Goal: Information Seeking & Learning: Learn about a topic

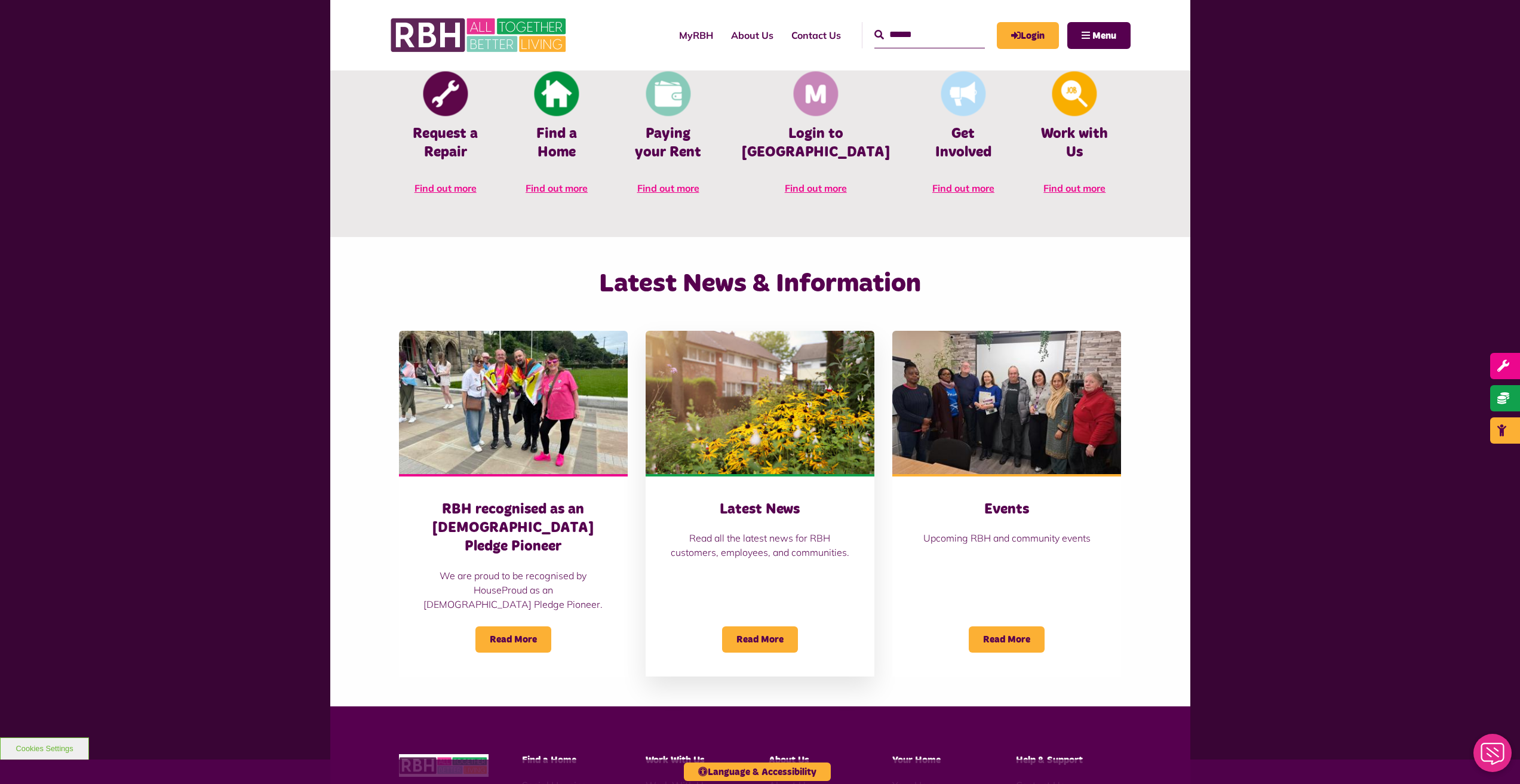
scroll to position [597, 0]
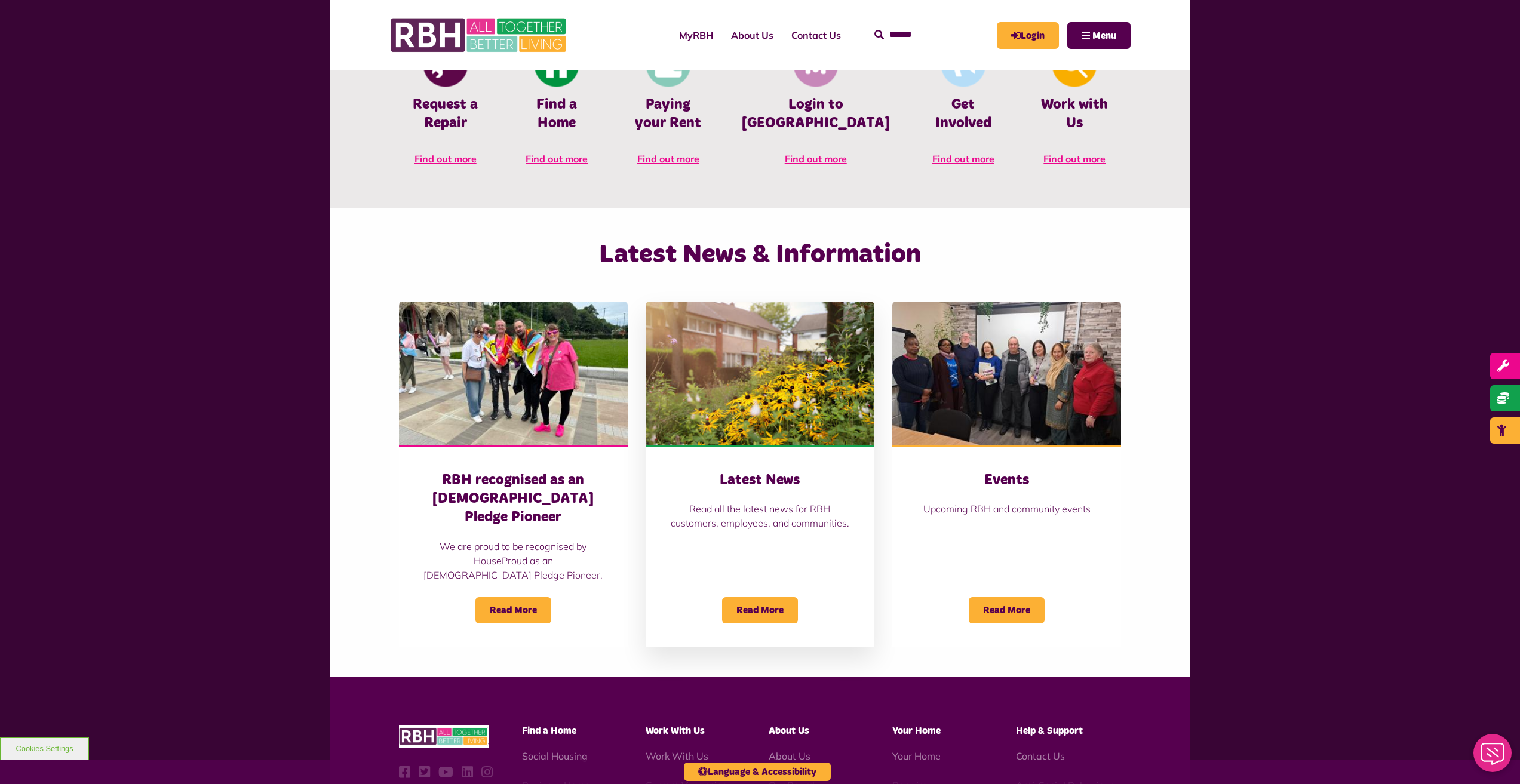
click at [748, 479] on h3 "Latest News" at bounding box center [760, 480] width 181 height 18
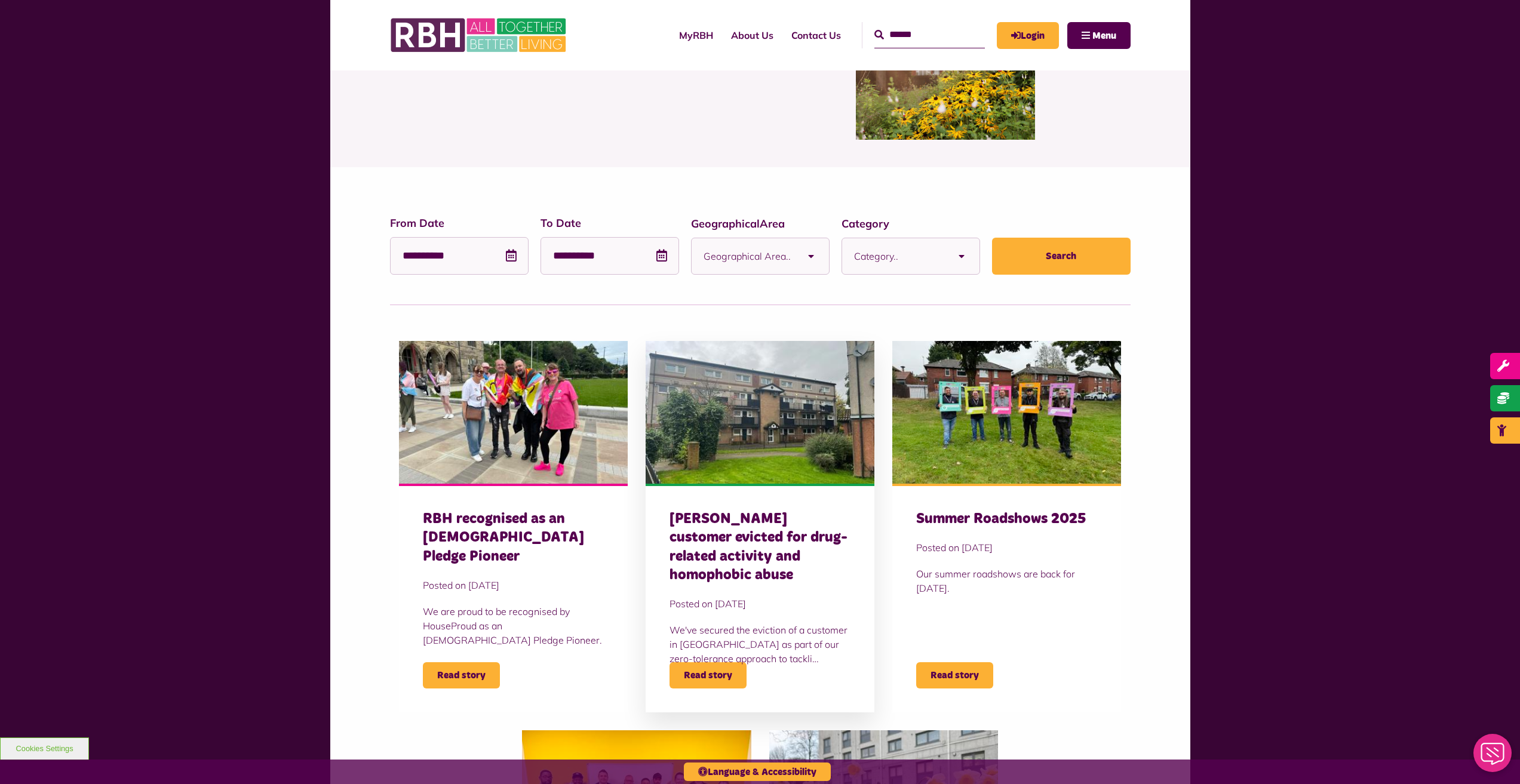
scroll to position [120, 0]
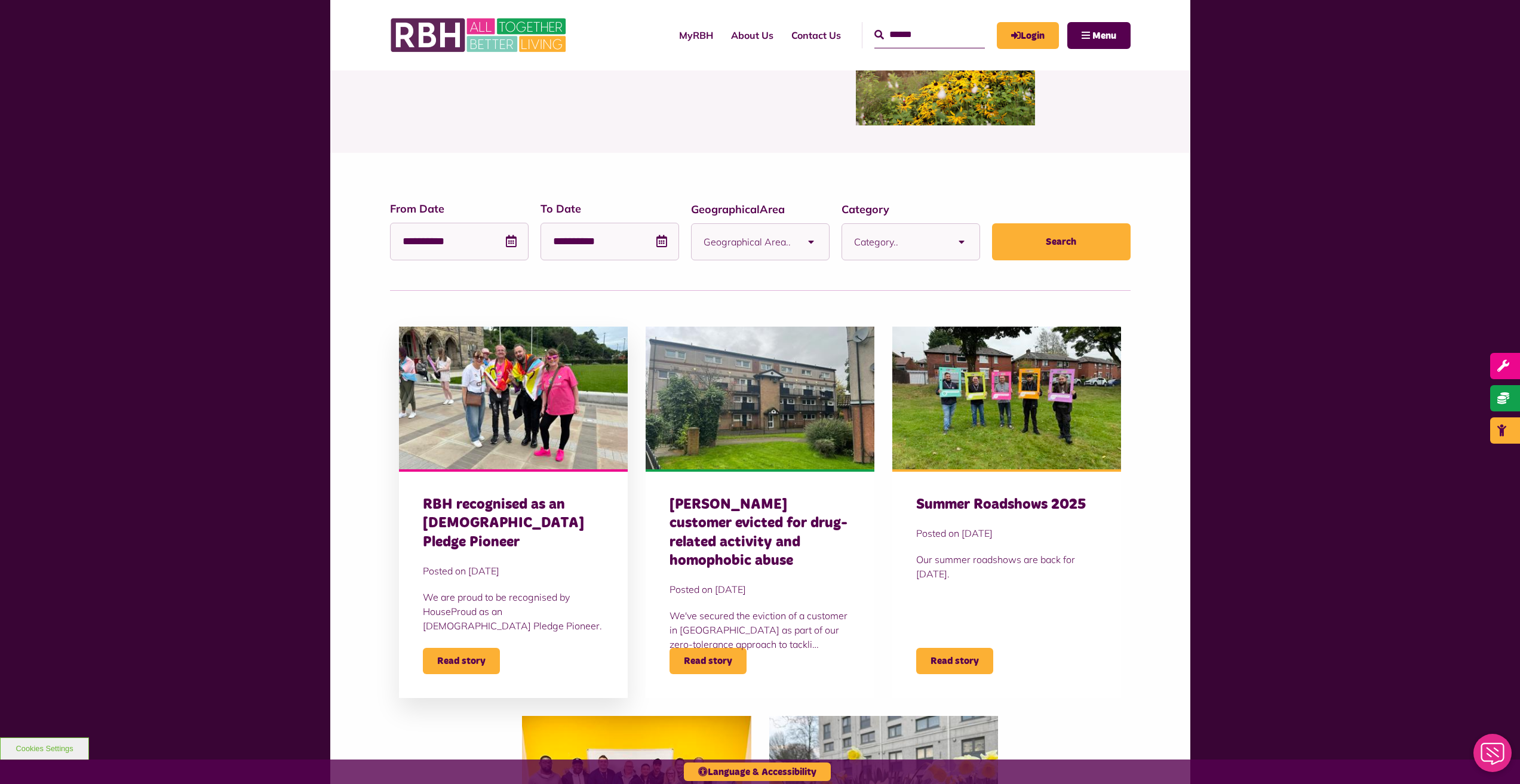
click at [503, 527] on h3 "RBH recognised as an [DEMOGRAPHIC_DATA] Pledge Pioneer" at bounding box center [513, 523] width 181 height 56
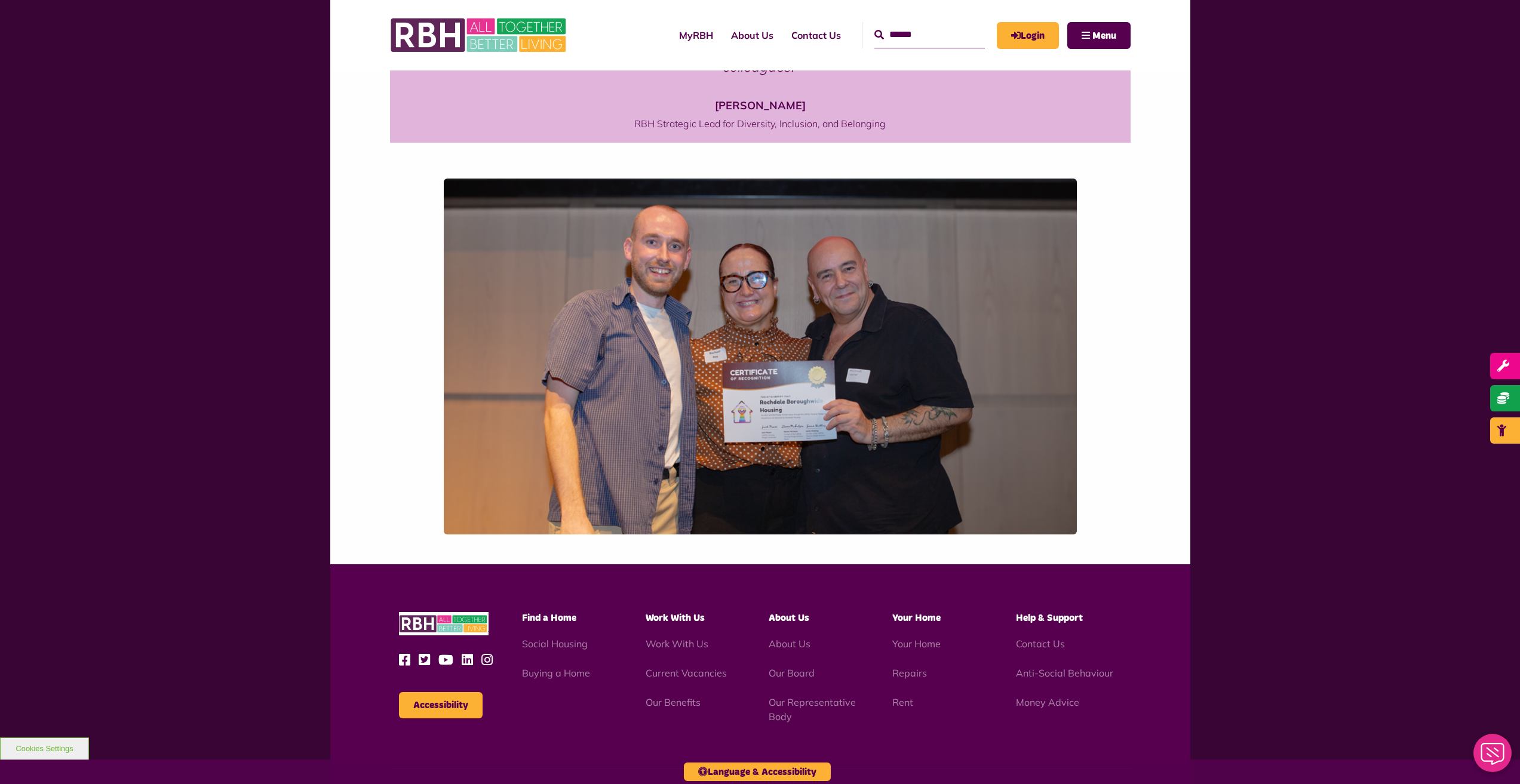
scroll to position [776, 0]
